Goal: Navigation & Orientation: Find specific page/section

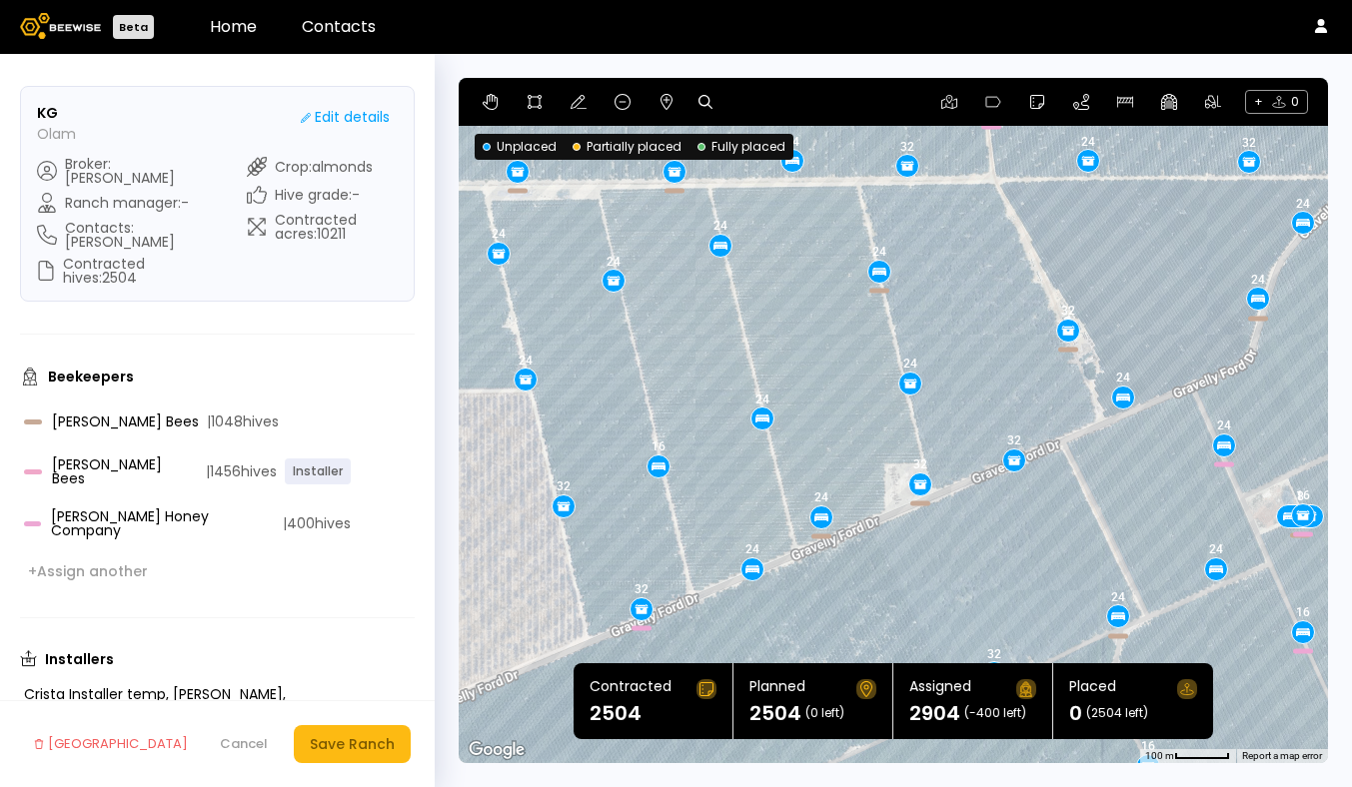
drag, startPoint x: 798, startPoint y: 446, endPoint x: 792, endPoint y: 413, distance: 33.5
click at [792, 413] on div "24 24 32 16 16 16 24 24 24 24 32 24 32 24 24 24 24 24 24 24 24 24 24 24 24 24 8…" at bounding box center [893, 420] width 869 height 685
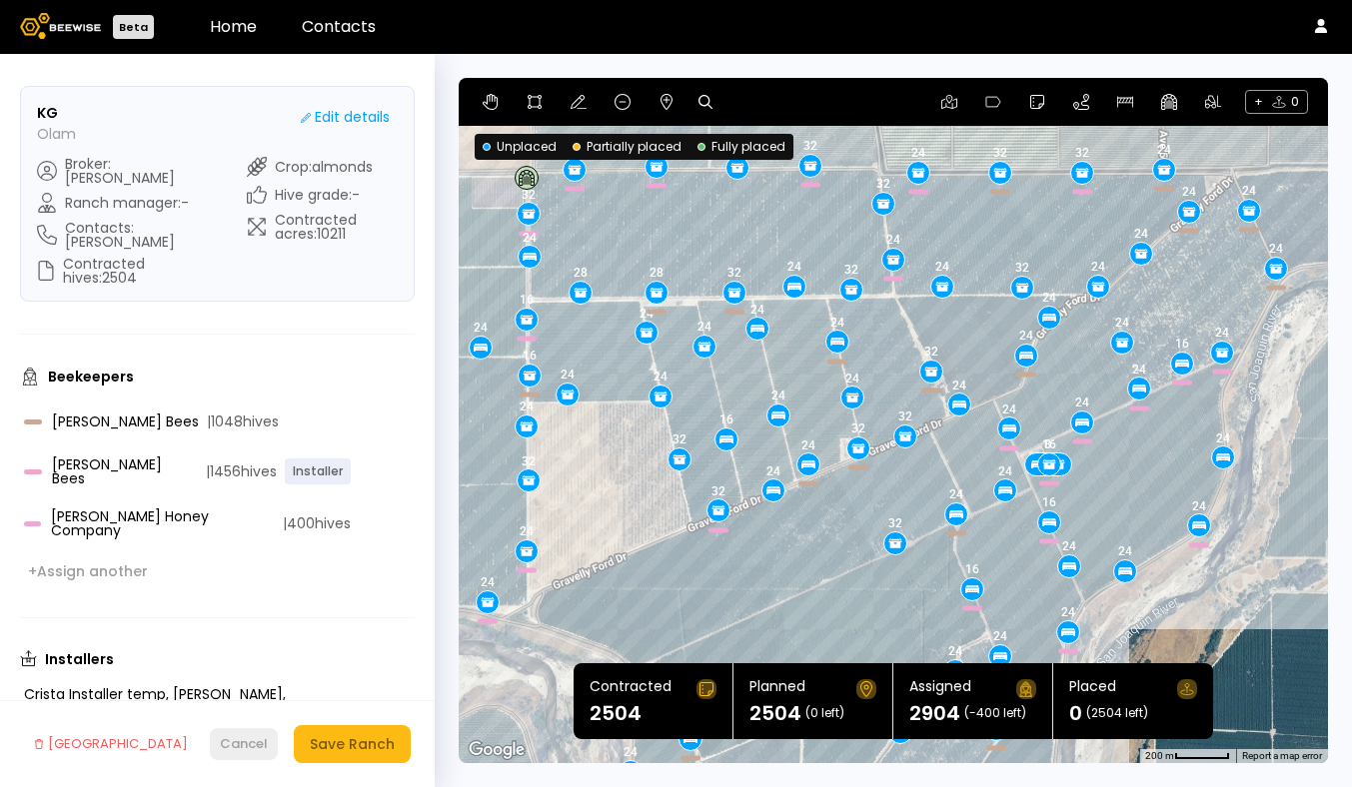
click at [237, 747] on div "Cancel" at bounding box center [244, 744] width 48 height 20
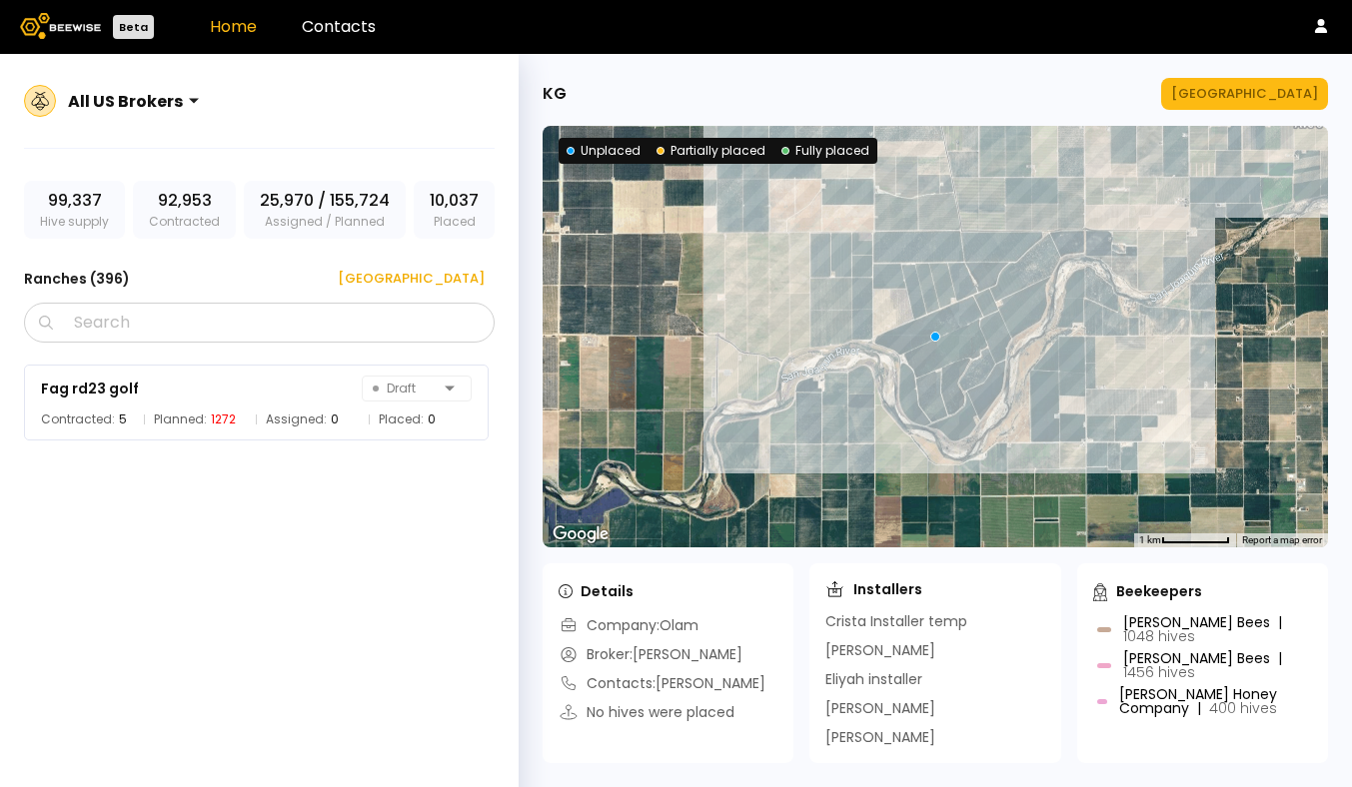
scroll to position [15830, 0]
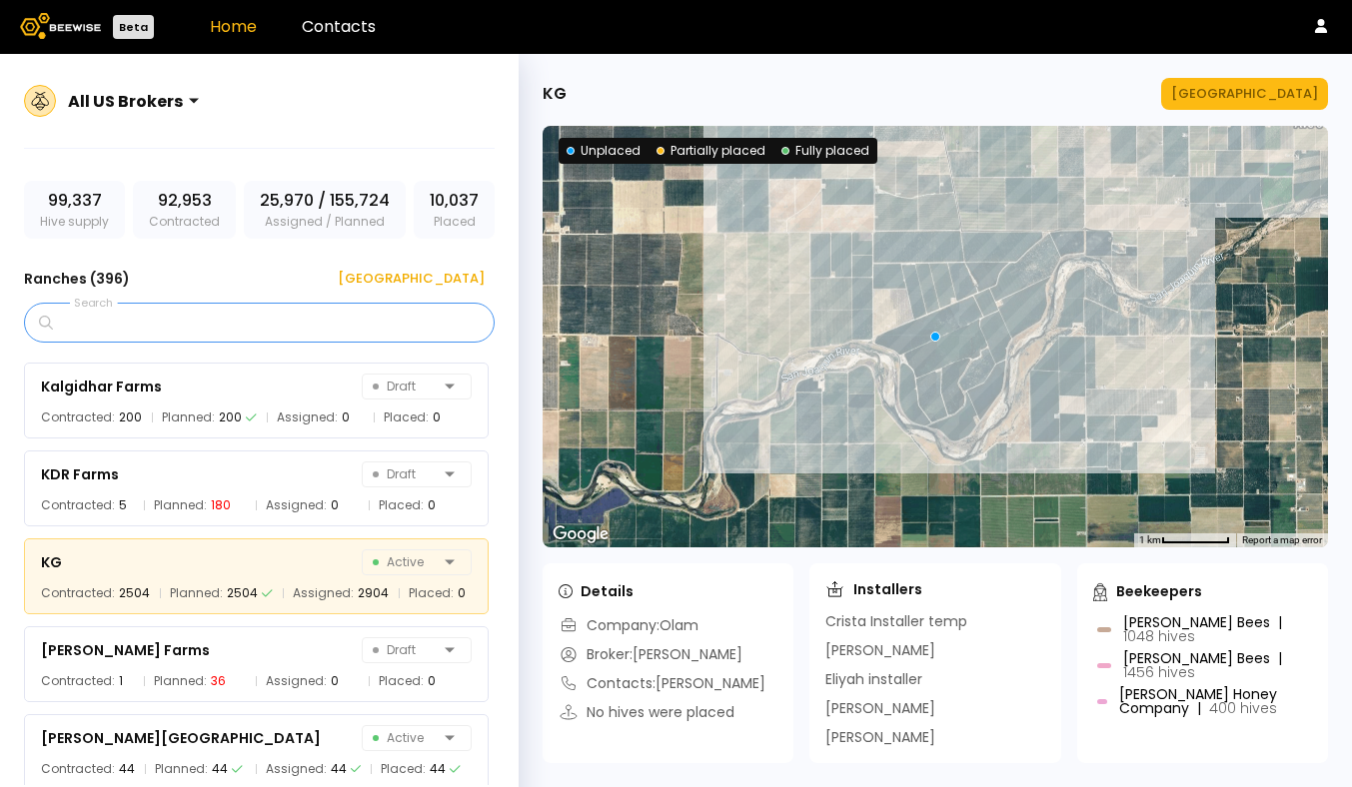
click at [235, 334] on input "Search" at bounding box center [266, 323] width 419 height 38
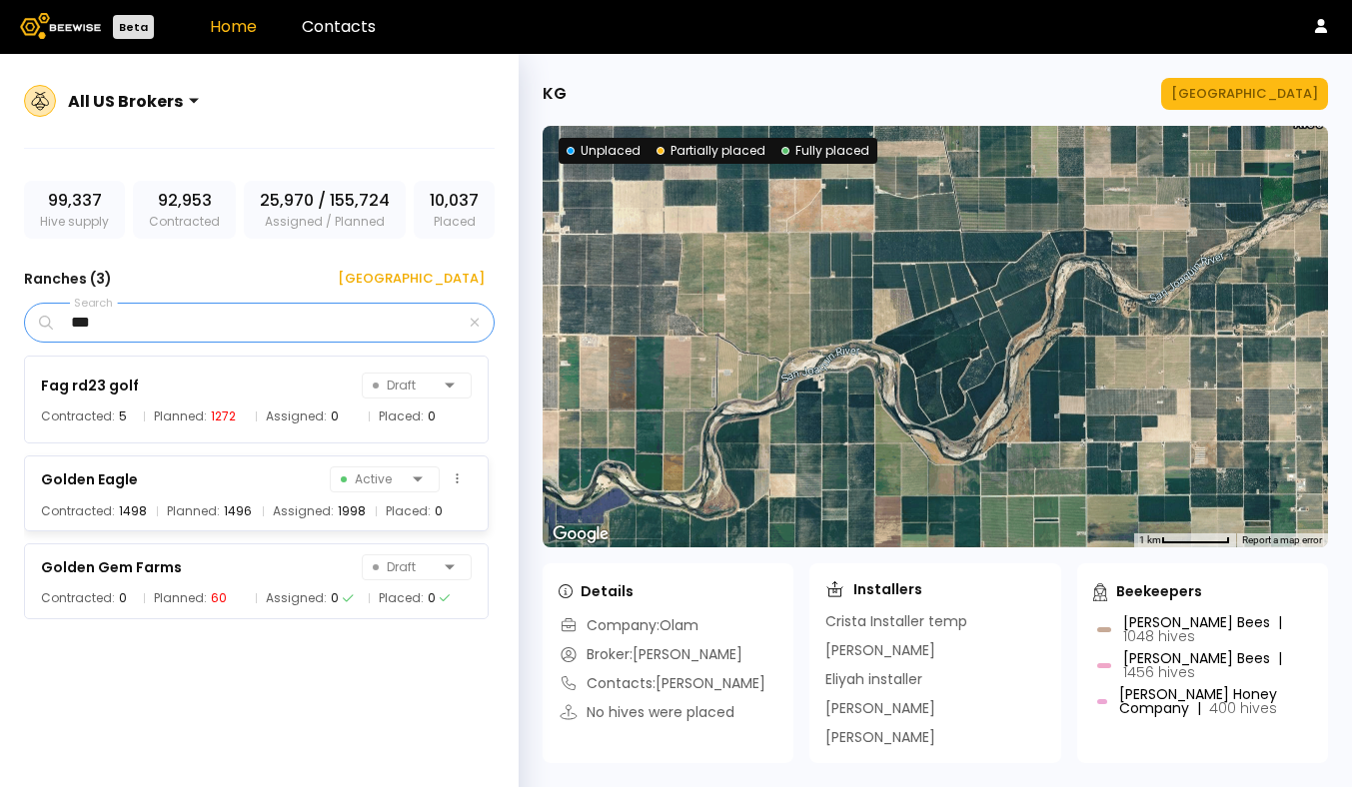
type input "***"
click at [129, 486] on div "Golden Eagle" at bounding box center [89, 480] width 97 height 24
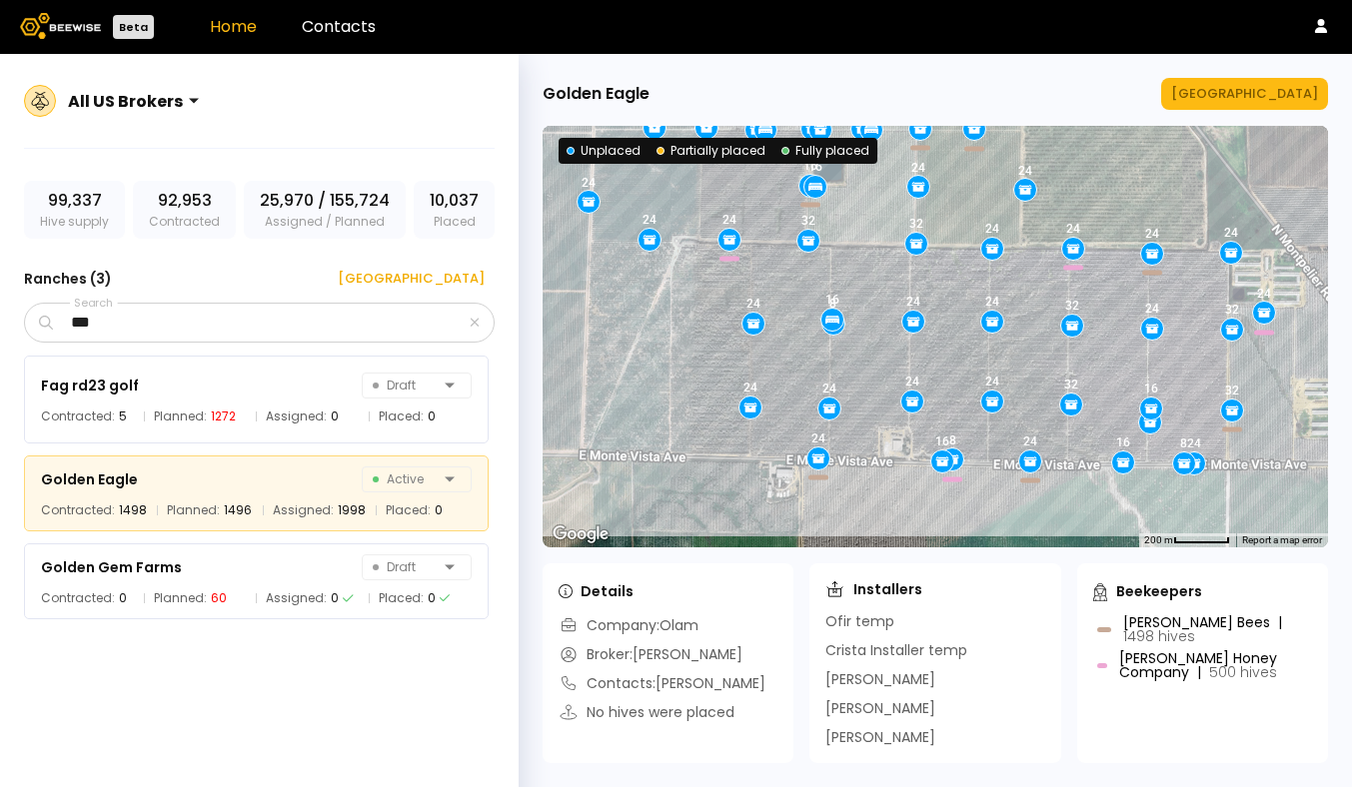
drag, startPoint x: 907, startPoint y: 404, endPoint x: 849, endPoint y: 312, distance: 108.7
click at [849, 312] on div "24 16 16 8 16 24 16 32 24 24 24 24 16 16 24 16 24 24 8 24 24 24 24 8 32 24 32 1…" at bounding box center [934, 337] width 785 height 422
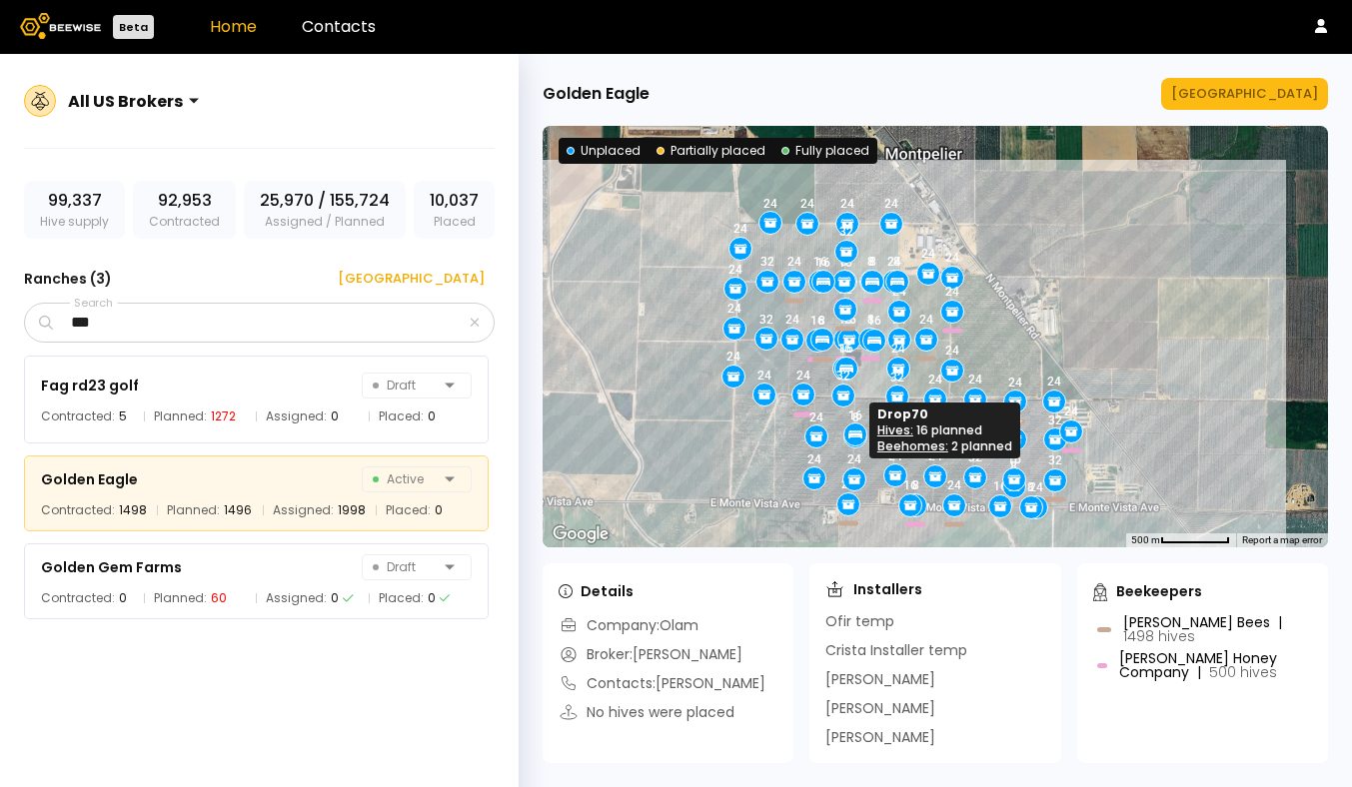
drag, startPoint x: 849, startPoint y: 312, endPoint x: 862, endPoint y: 434, distance: 122.6
click at [862, 434] on div at bounding box center [855, 435] width 22 height 22
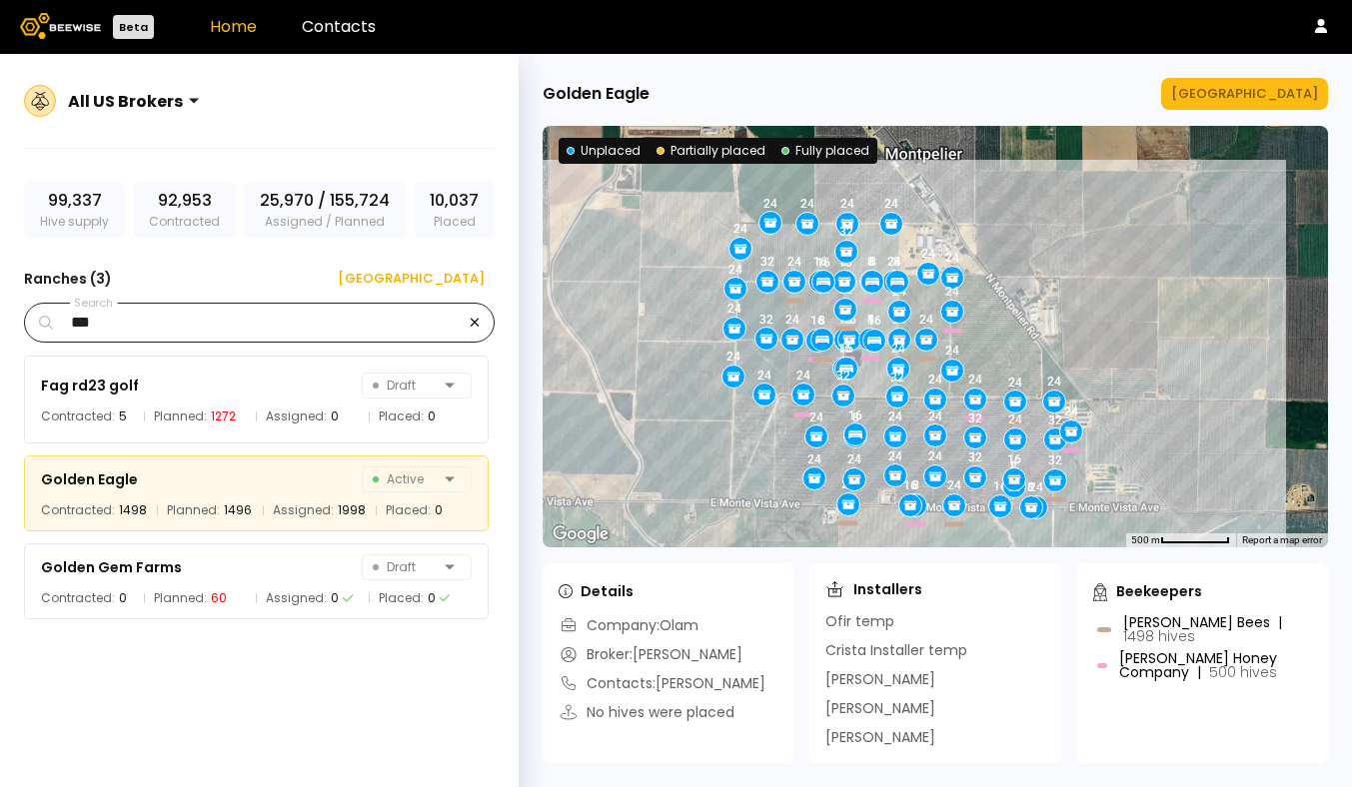
click at [472, 320] on icon "button" at bounding box center [475, 322] width 10 height 13
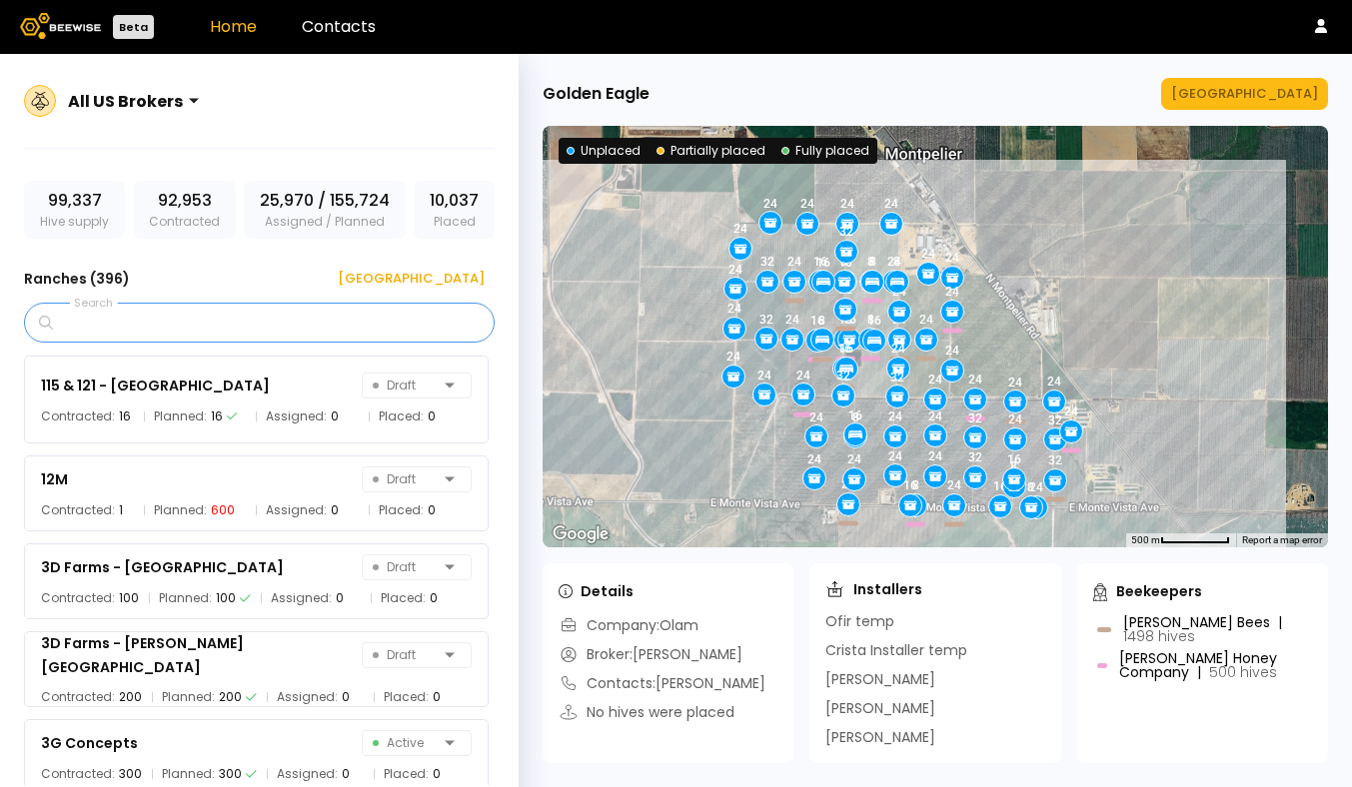
click at [304, 324] on input "Search" at bounding box center [266, 323] width 419 height 38
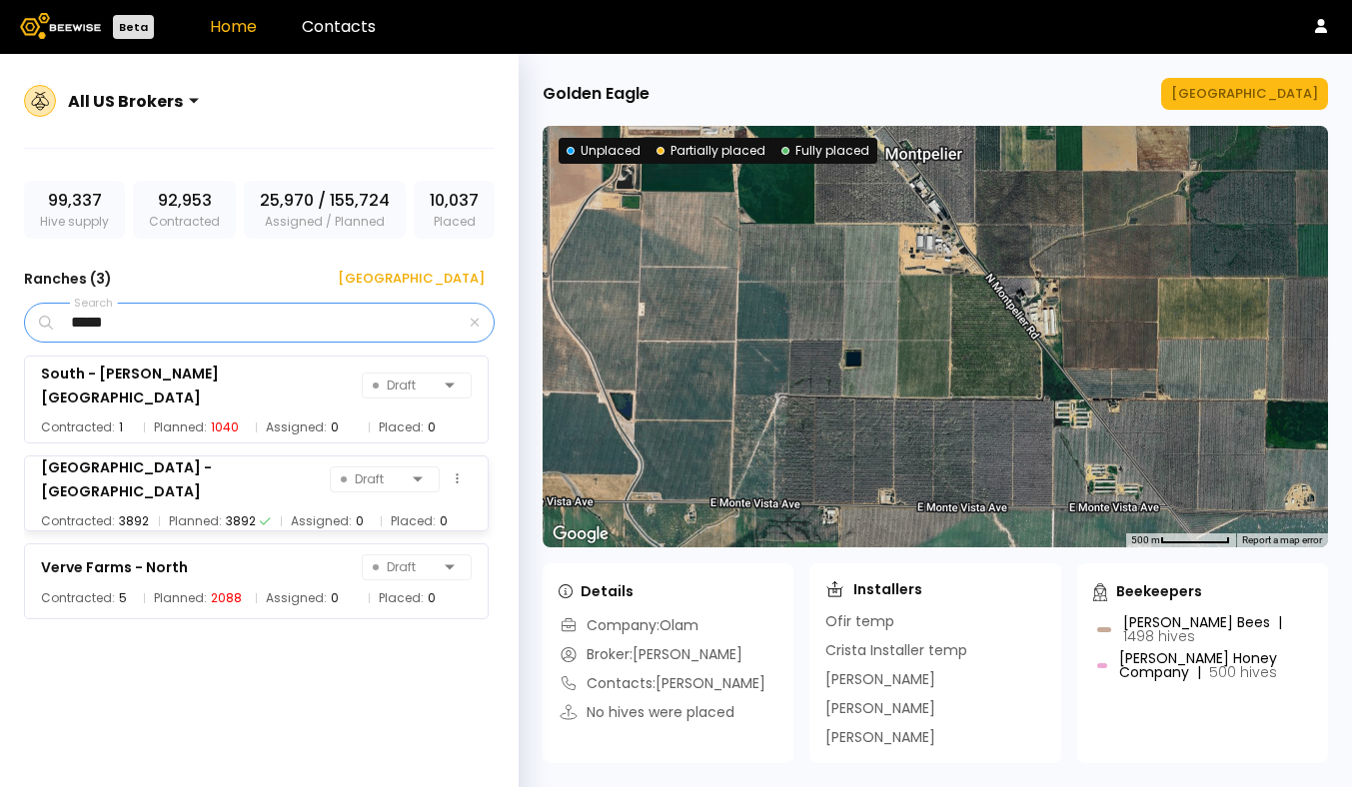
type input "*****"
click at [164, 487] on div "[GEOGRAPHIC_DATA] - [GEOGRAPHIC_DATA]" at bounding box center [185, 480] width 289 height 48
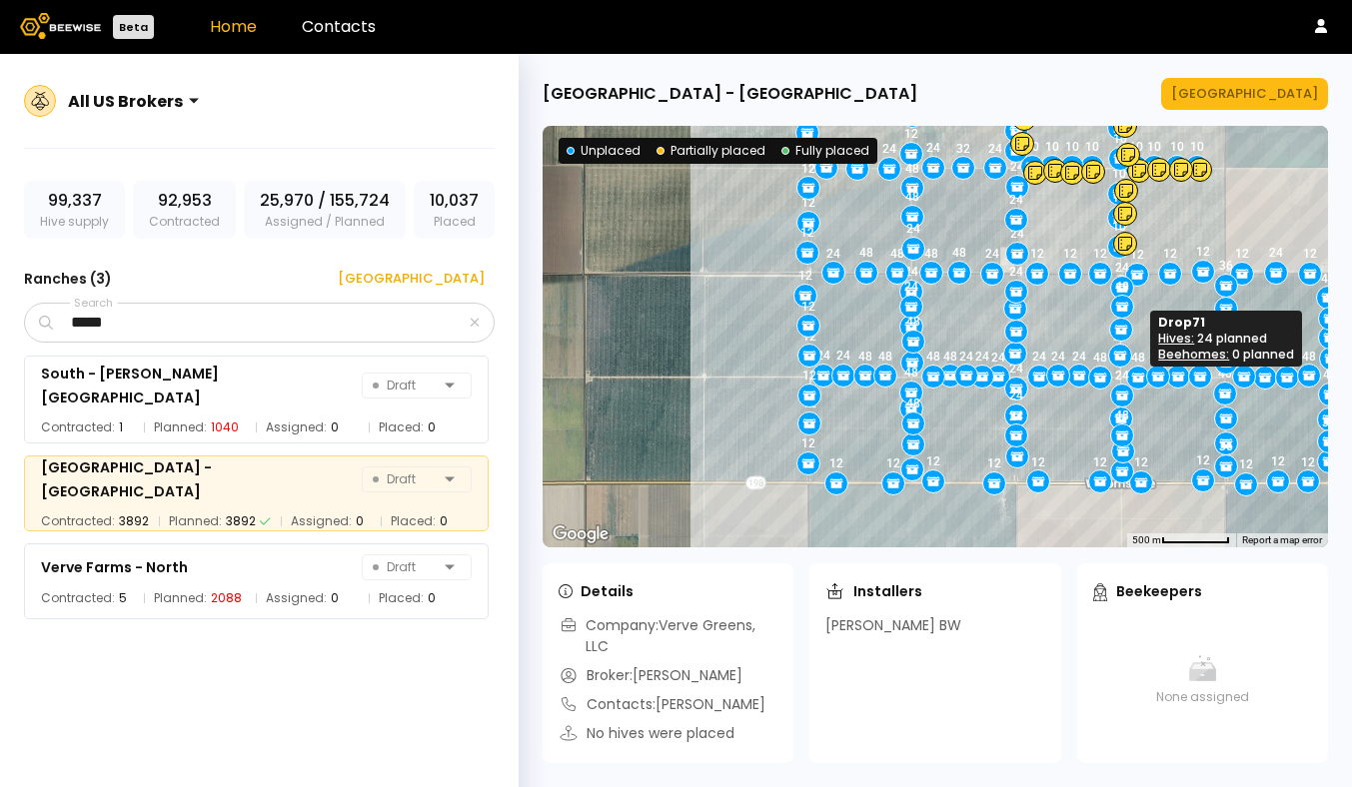
drag, startPoint x: 868, startPoint y: 393, endPoint x: 1043, endPoint y: 370, distance: 176.3
click at [1047, 370] on div at bounding box center [1058, 376] width 22 height 22
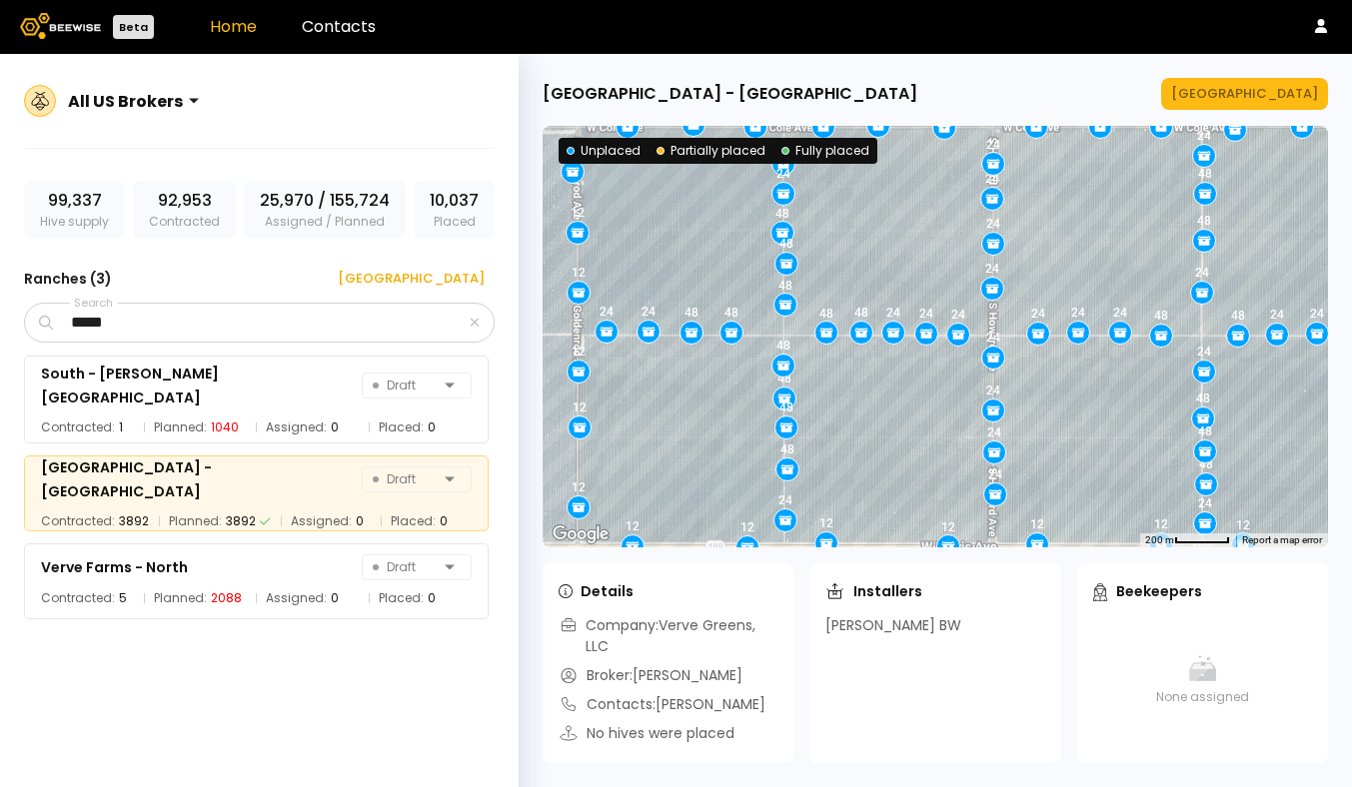
drag, startPoint x: 1042, startPoint y: 380, endPoint x: 1064, endPoint y: 317, distance: 66.7
click at [1066, 321] on div "24" at bounding box center [1078, 333] width 24 height 24
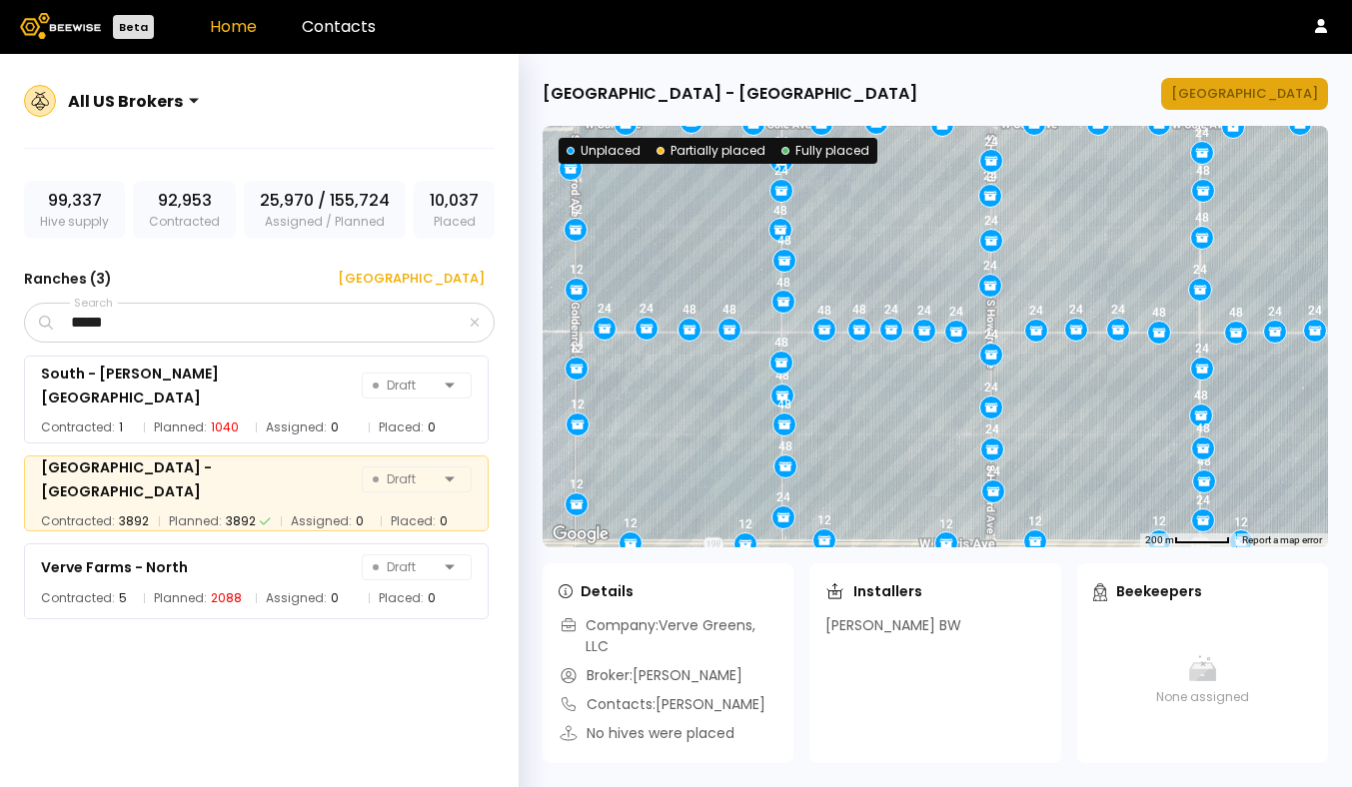
click at [1250, 98] on div "[GEOGRAPHIC_DATA]" at bounding box center [1244, 94] width 147 height 20
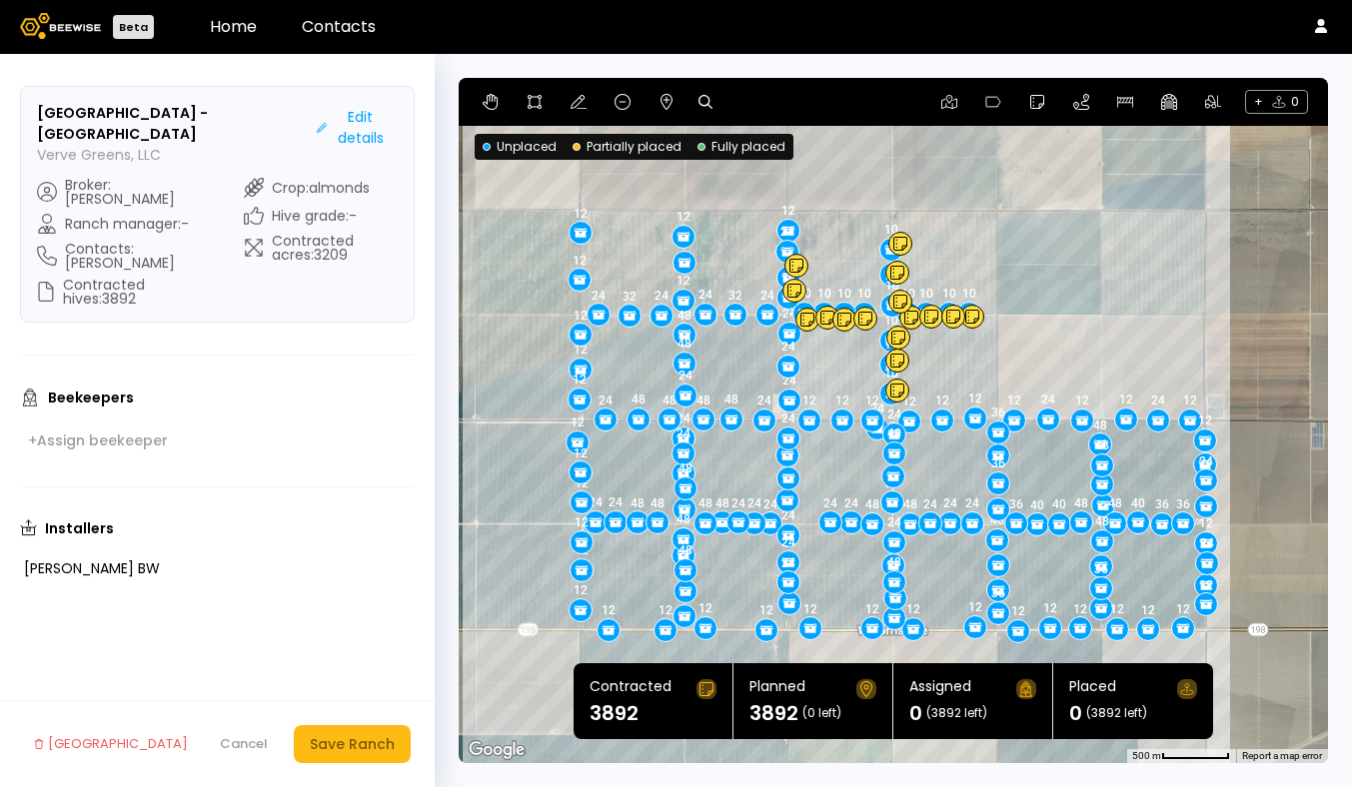
drag, startPoint x: 812, startPoint y: 510, endPoint x: 873, endPoint y: 422, distance: 107.0
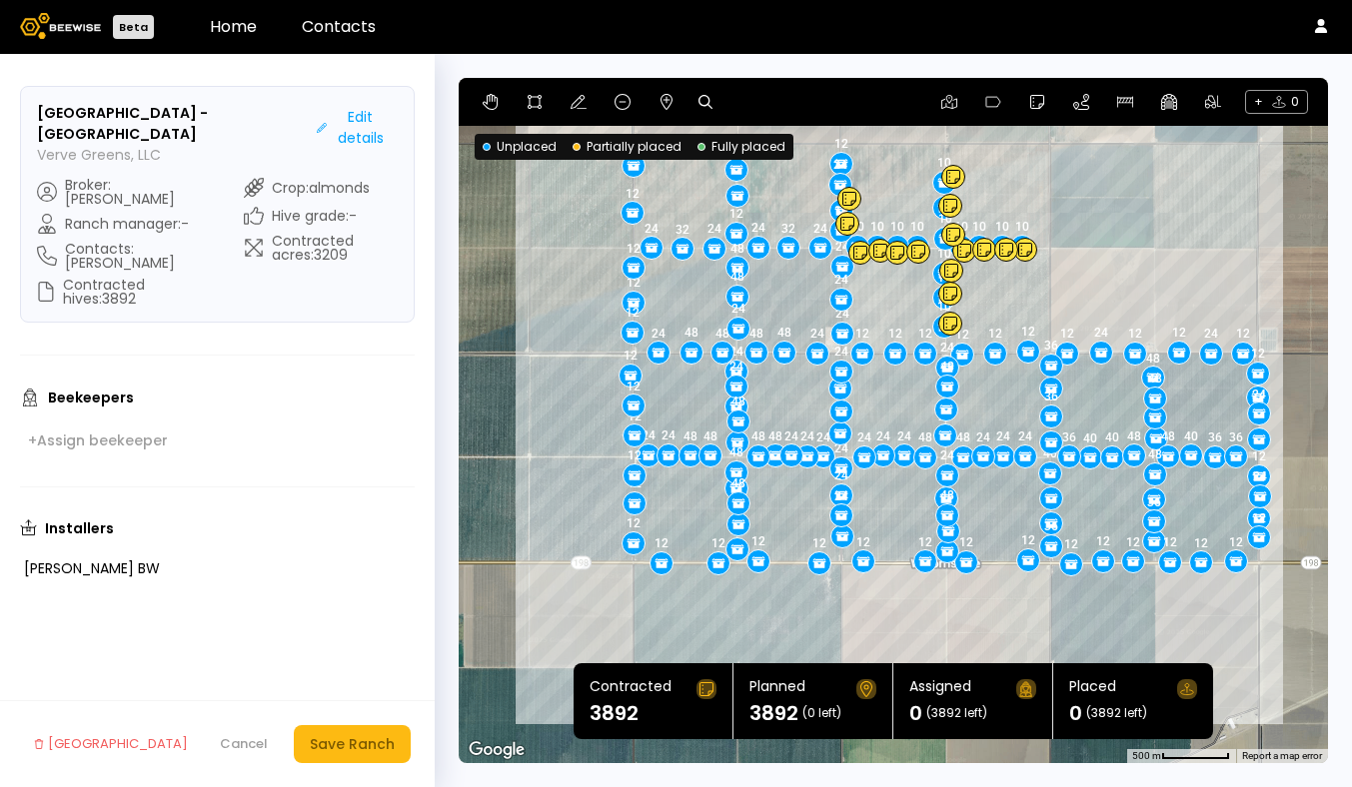
drag, startPoint x: 640, startPoint y: 593, endPoint x: 694, endPoint y: 525, distance: 87.5
click at [694, 525] on div "10 10 10 12 24 48 48 12 12 10 24 12 12 12 24 12 24 10 24 24 24 48 12 24 12 12 1…" at bounding box center [893, 420] width 869 height 685
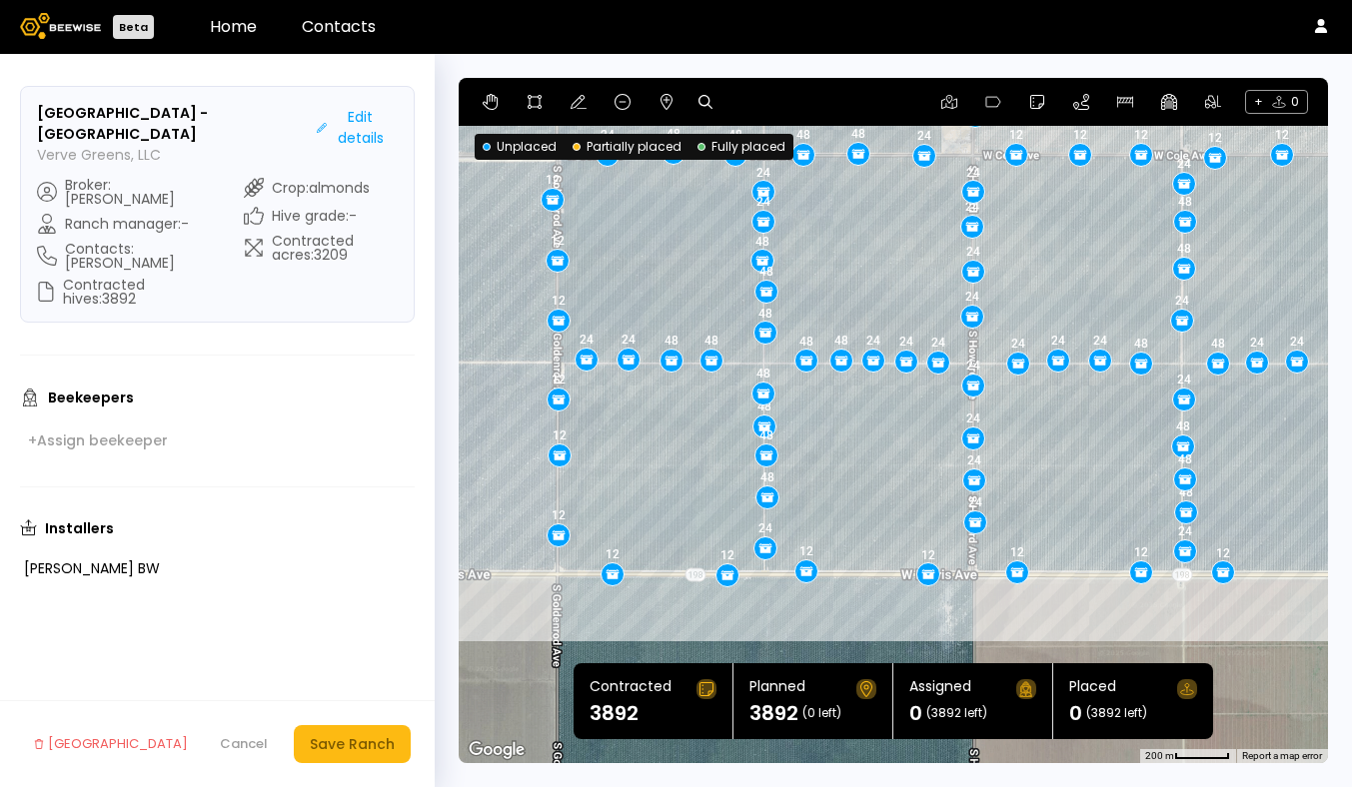
drag, startPoint x: 847, startPoint y: 501, endPoint x: 832, endPoint y: 474, distance: 30.9
click at [832, 474] on div "10 10 10 12 24 48 48 12 12 10 24 12 12 12 24 12 24 10 24 24 24 48 12 24 12 12 1…" at bounding box center [893, 420] width 869 height 685
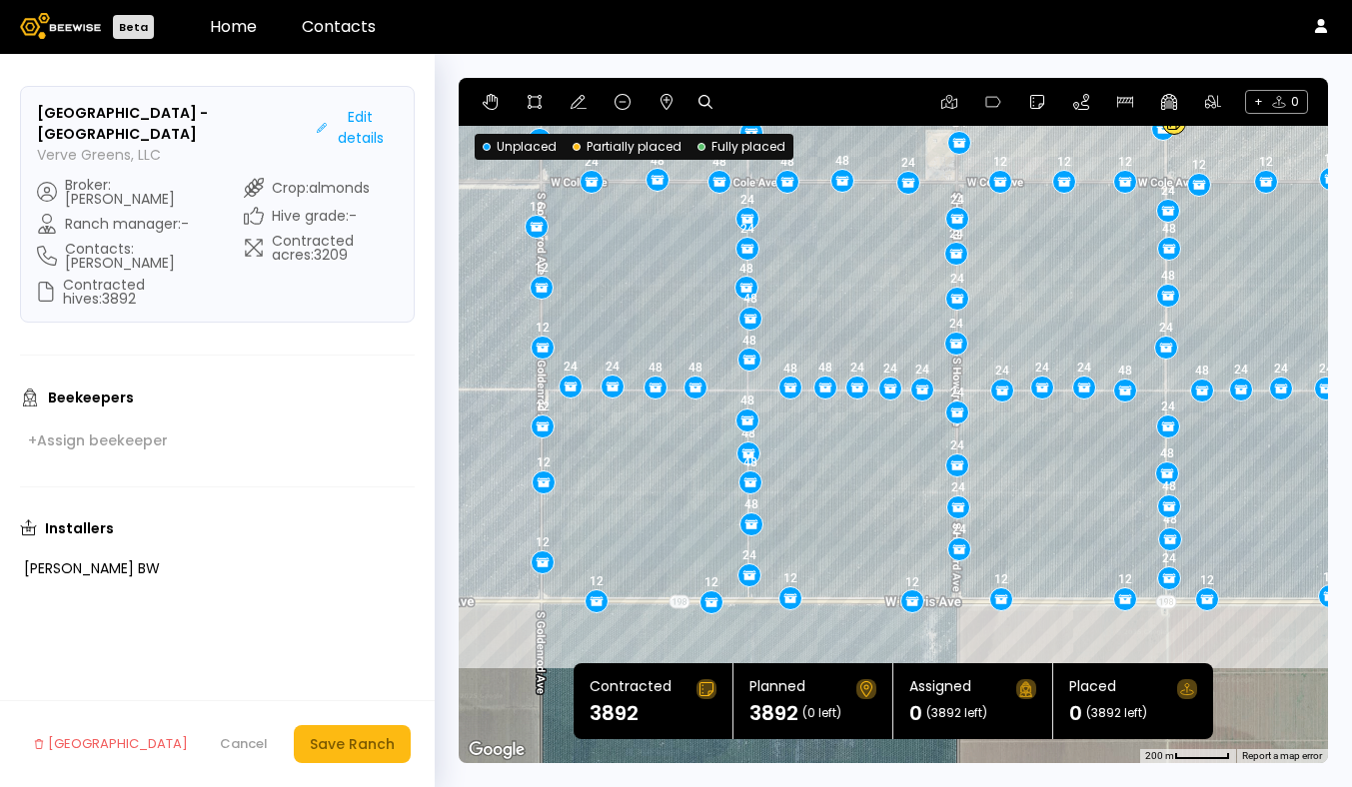
drag, startPoint x: 1049, startPoint y: 484, endPoint x: 1031, endPoint y: 513, distance: 34.1
click at [1031, 513] on div "10 10 10 12 24 48 48 12 12 10 24 12 12 12 24 12 24 10 24 24 24 48 12 24 12 12 1…" at bounding box center [893, 420] width 869 height 685
click at [248, 740] on div "Cancel" at bounding box center [244, 744] width 48 height 20
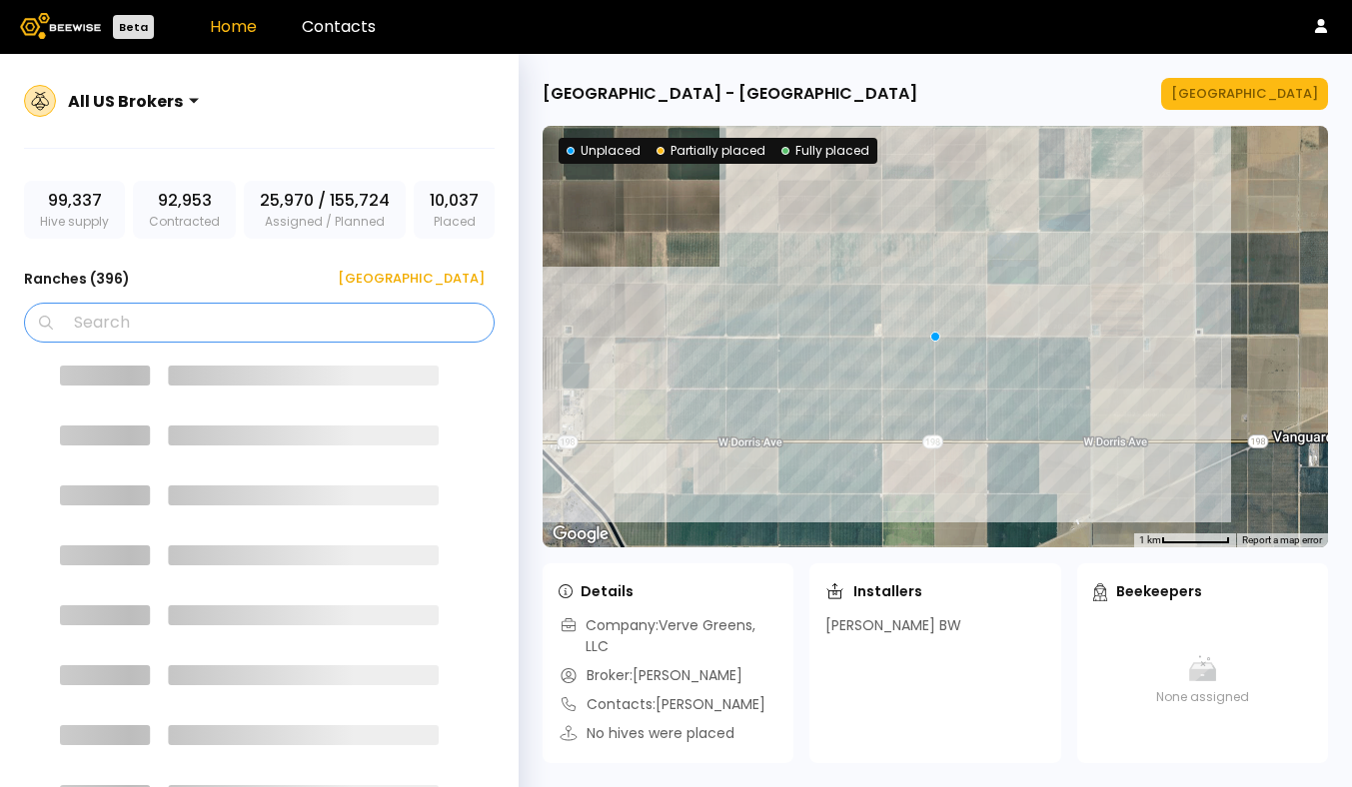
click at [285, 321] on input "Search" at bounding box center [266, 323] width 419 height 38
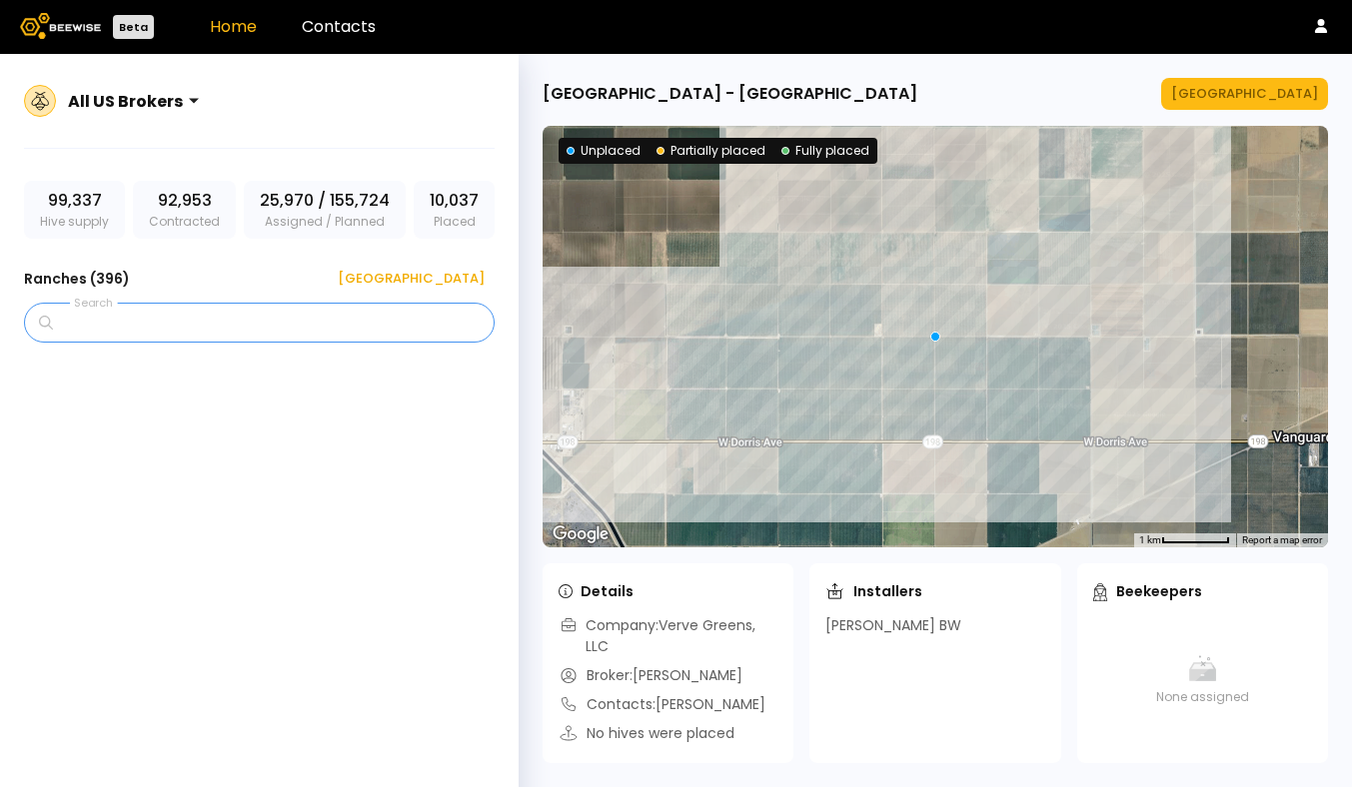
scroll to position [28227, 0]
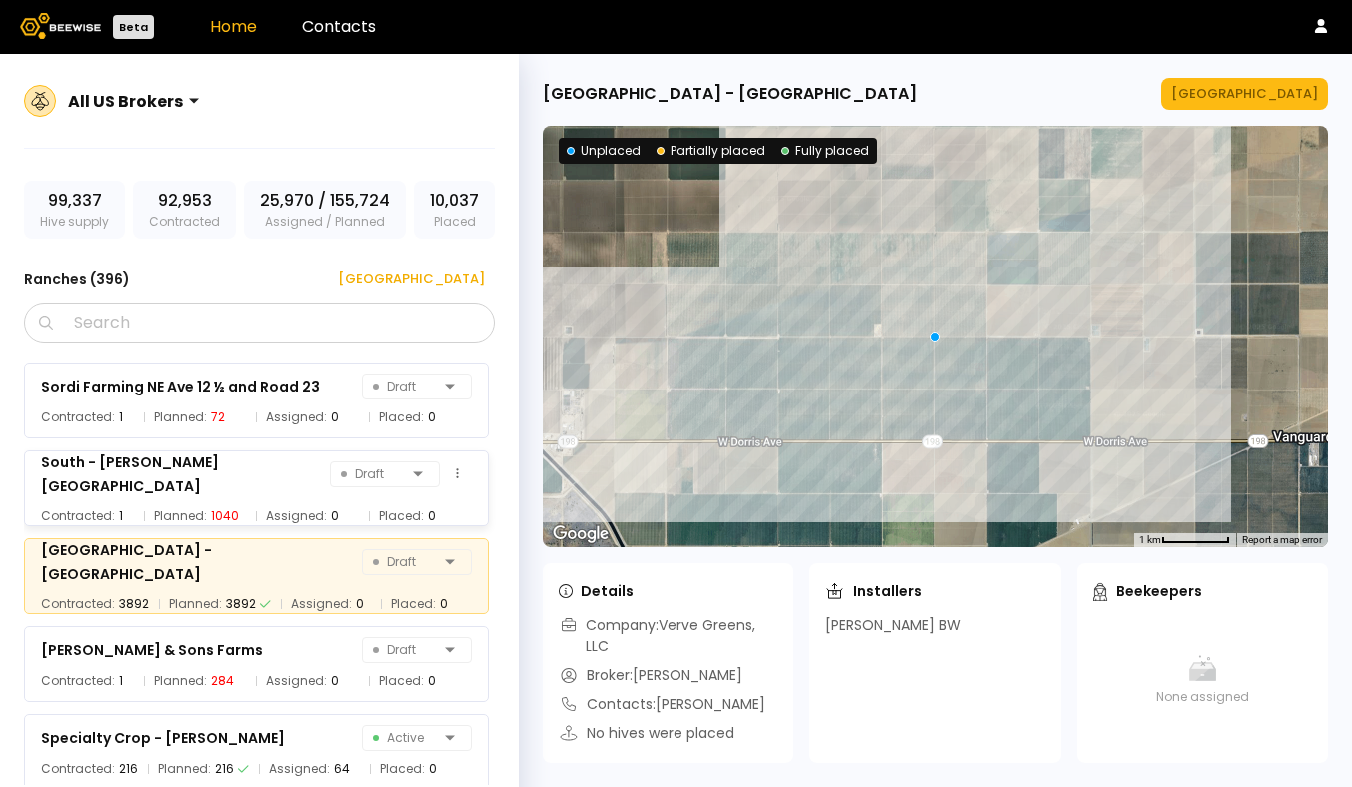
click at [103, 485] on div "South - [PERSON_NAME][GEOGRAPHIC_DATA]" at bounding box center [185, 475] width 289 height 48
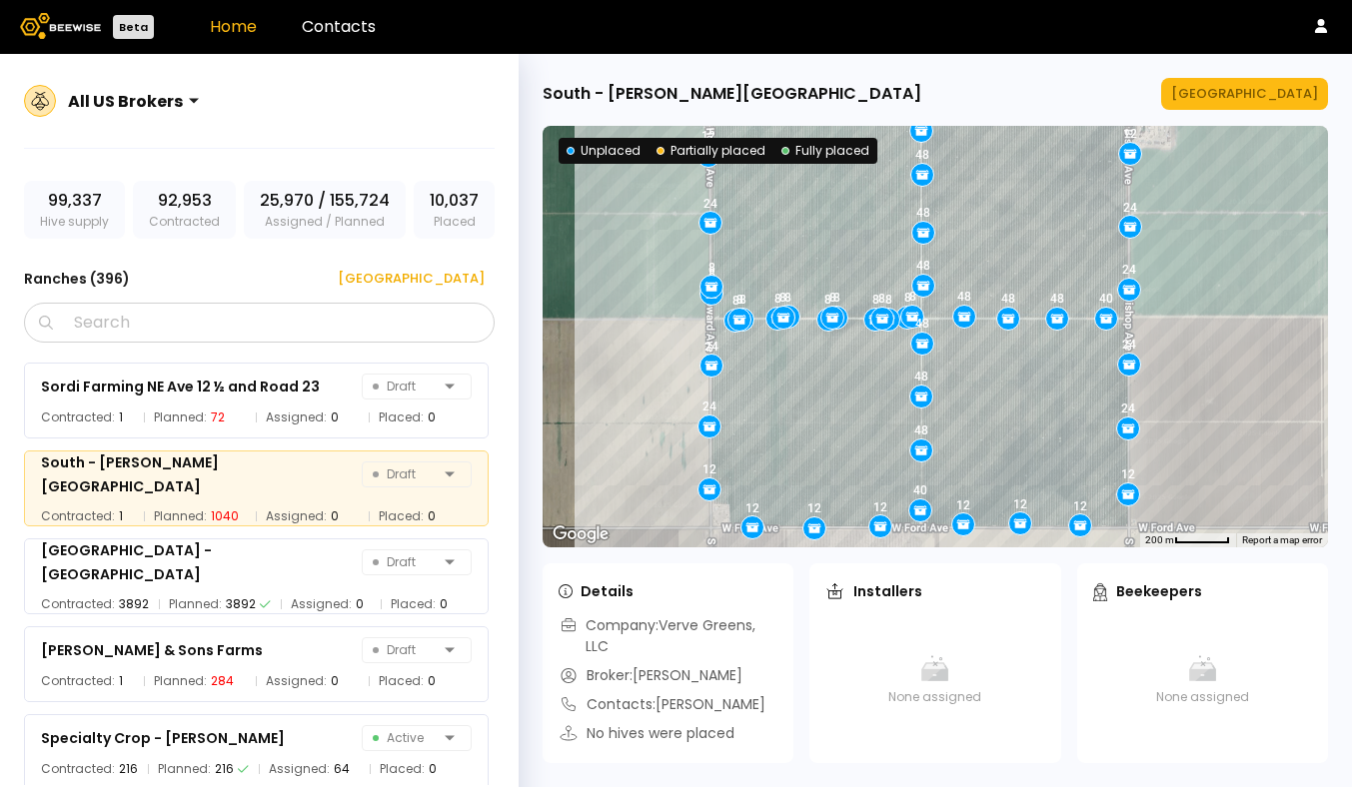
drag, startPoint x: 883, startPoint y: 399, endPoint x: 816, endPoint y: 442, distance: 79.5
click at [816, 443] on div "48 8 24 40 24 24 8 12 40 12 8 12 8 24 12 48 8 12 12 12 48 12 48 8 24 12 8 48 40…" at bounding box center [934, 337] width 785 height 422
click at [232, 31] on link "Home" at bounding box center [233, 26] width 47 height 23
